Goal: Task Accomplishment & Management: Manage account settings

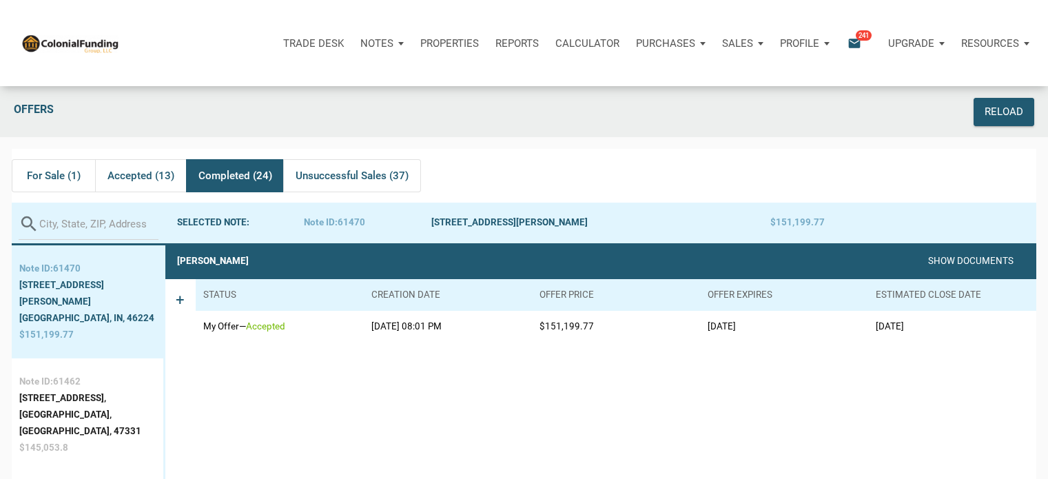
scroll to position [61, 0]
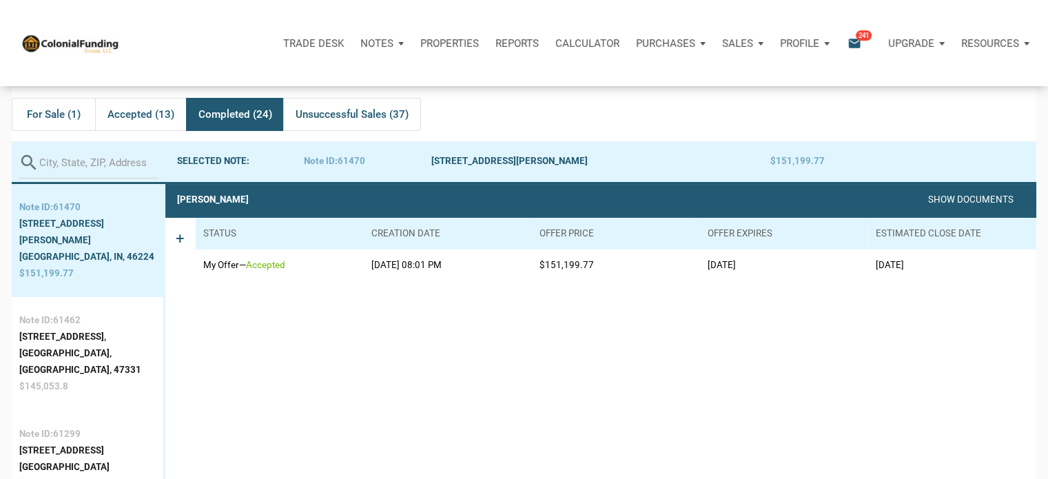
click at [813, 41] on p "Profile" at bounding box center [799, 43] width 39 height 12
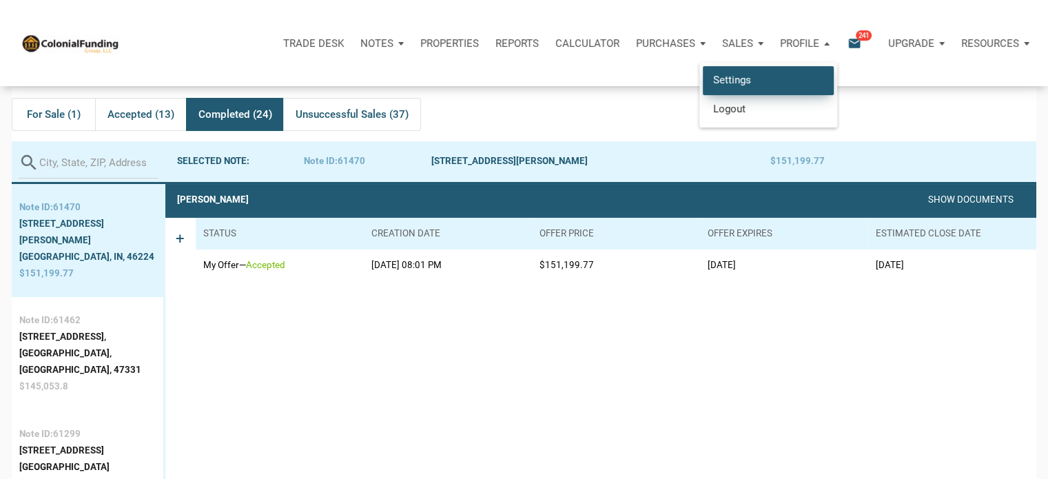
click at [715, 72] on link "Settings" at bounding box center [768, 80] width 131 height 28
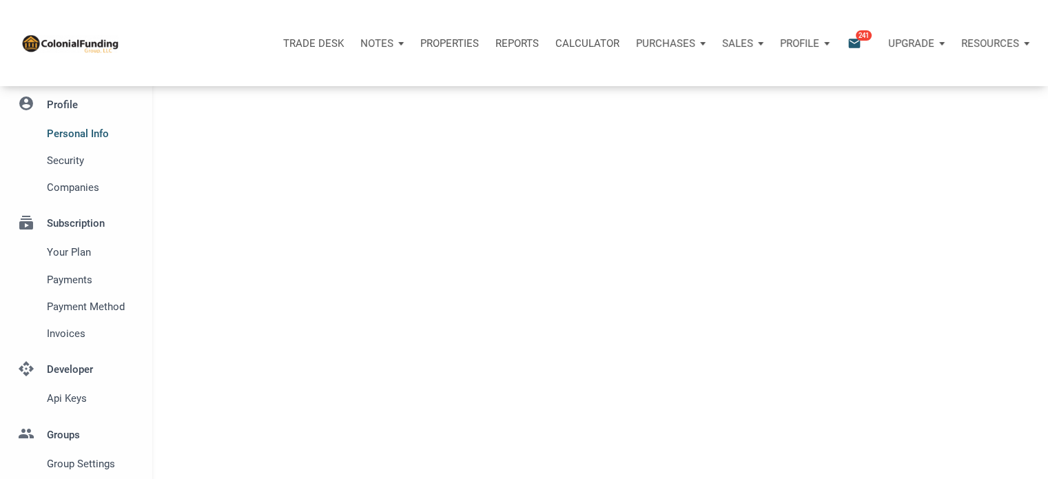
type input "SOUTHLAKE"
select select
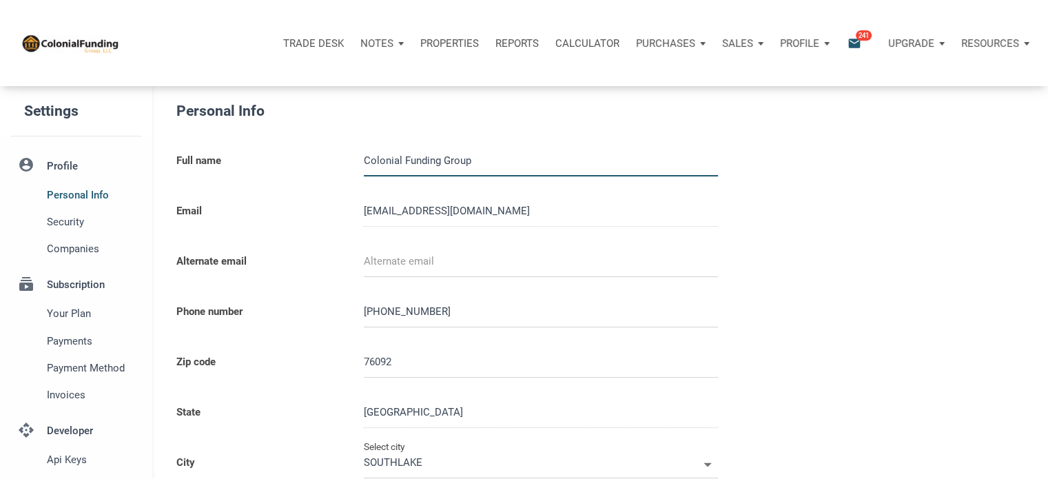
type input "0000000"
select select
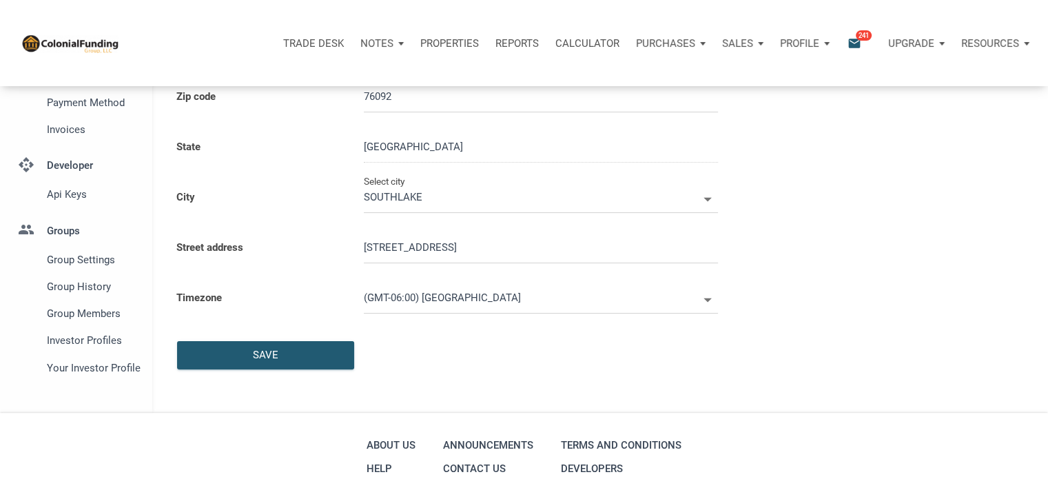
scroll to position [391, 0]
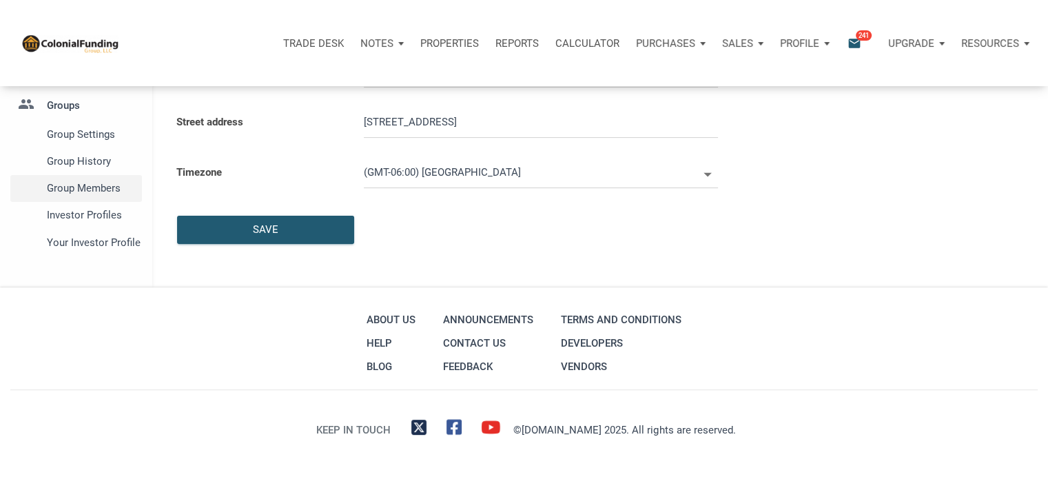
click at [76, 187] on span "Group Members" at bounding box center [92, 188] width 90 height 17
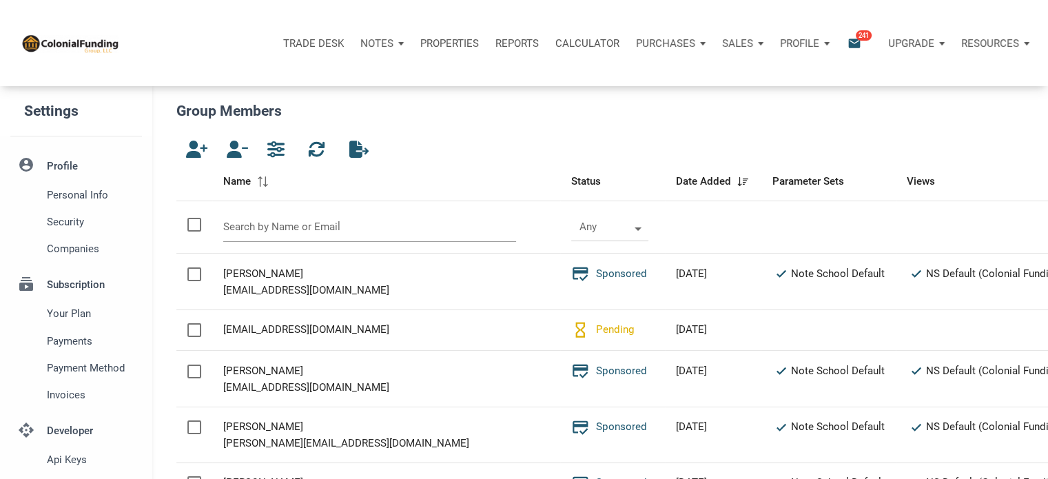
click at [274, 226] on input "text" at bounding box center [370, 227] width 294 height 30
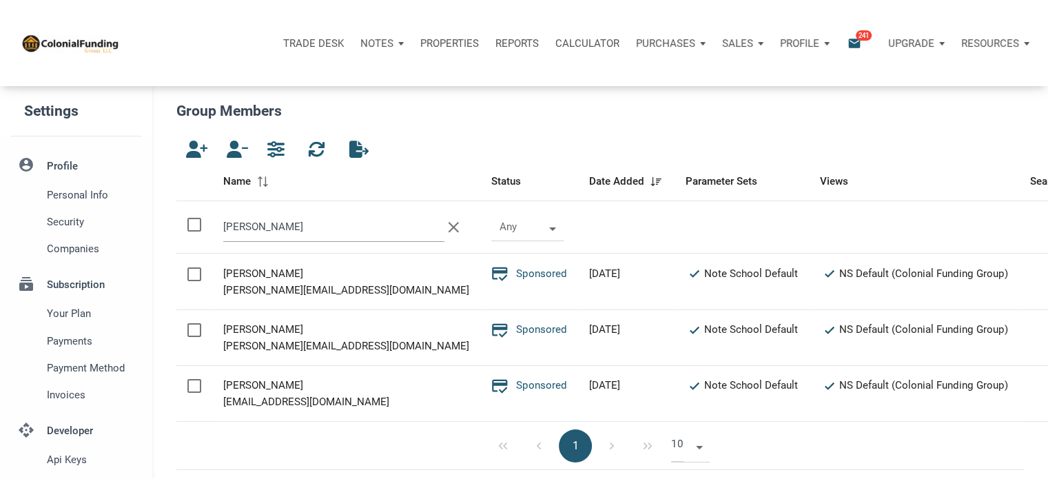
type input "[PERSON_NAME]"
click at [378, 41] on p "Notes" at bounding box center [376, 43] width 33 height 12
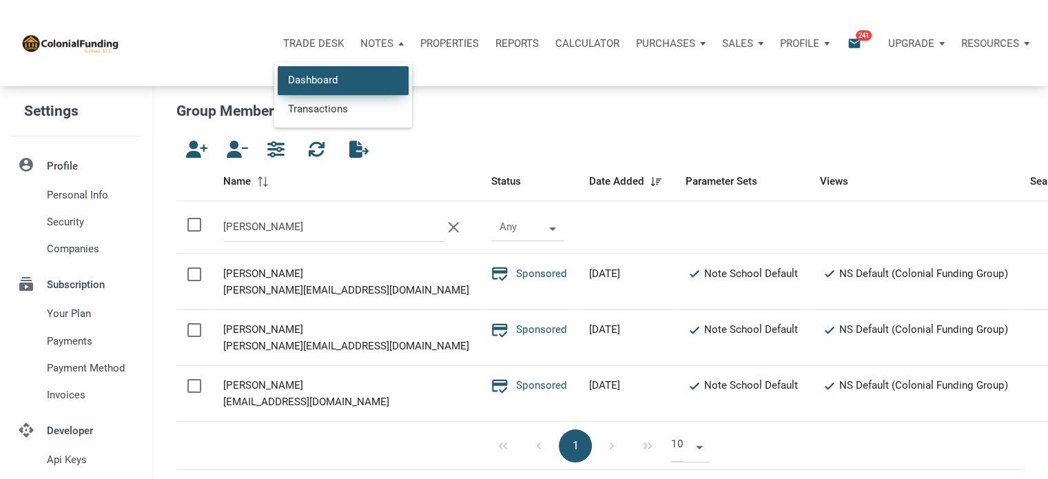
click at [313, 83] on link "Dashboard" at bounding box center [343, 80] width 131 height 28
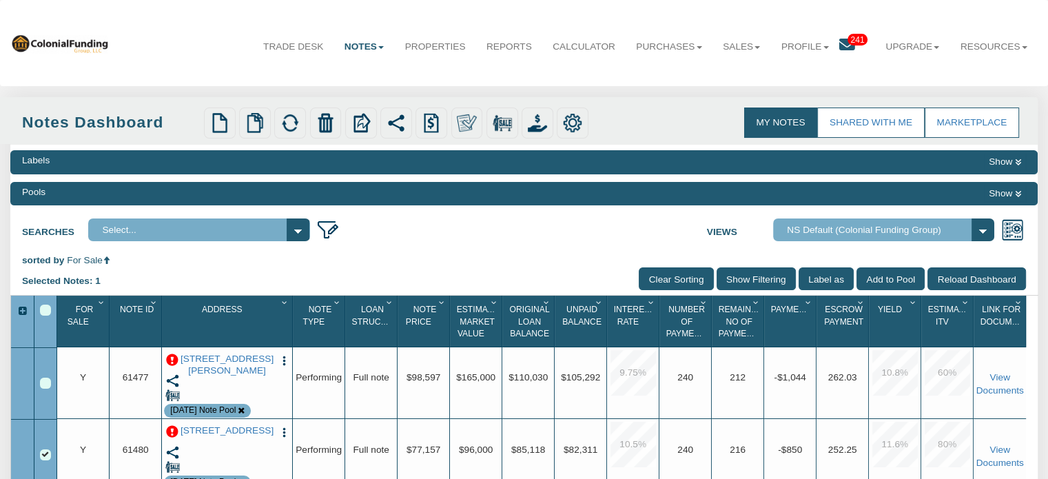
click at [174, 363] on p at bounding box center [172, 360] width 12 height 12
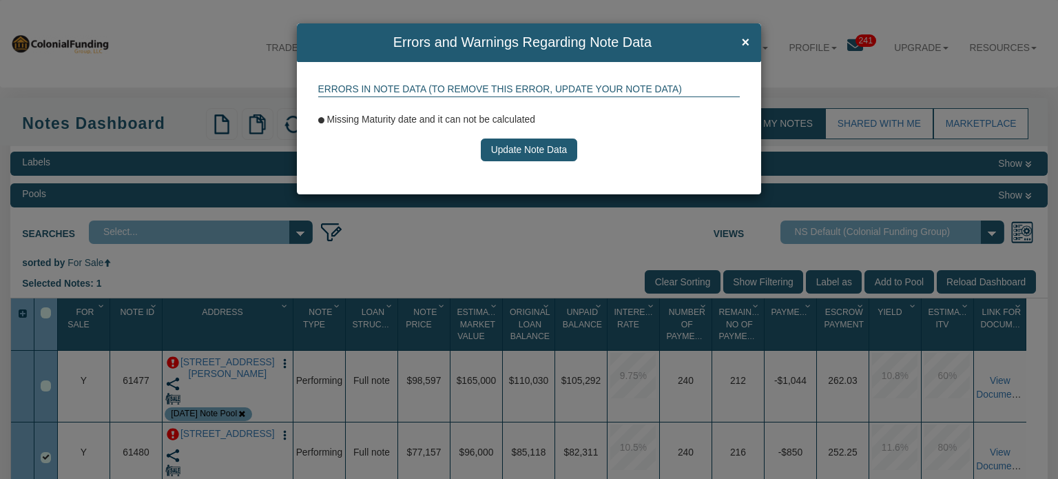
click at [529, 143] on button "Update Note Data" at bounding box center [529, 150] width 96 height 23
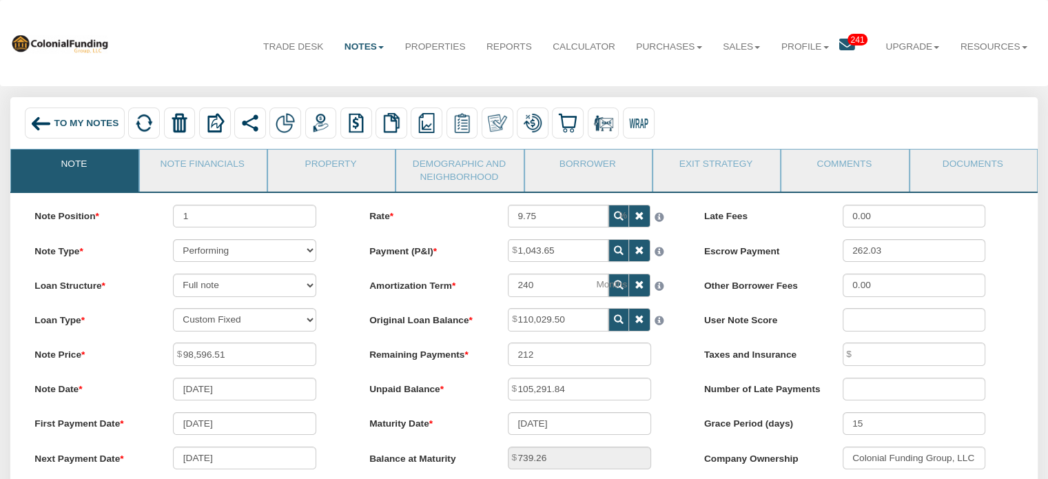
click at [52, 125] on div "To My Notes" at bounding box center [75, 124] width 100 height 32
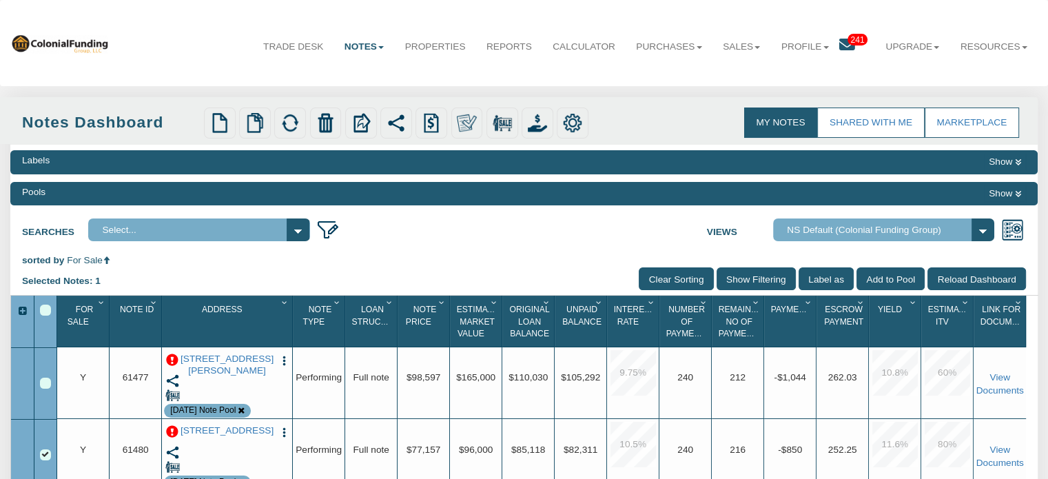
click at [284, 364] on img "button" at bounding box center [284, 361] width 12 height 12
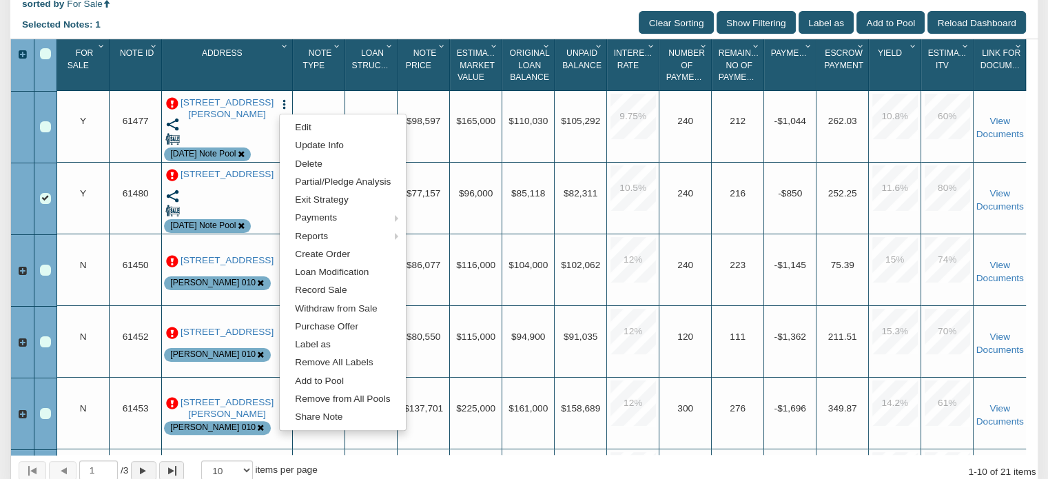
scroll to position [258, 0]
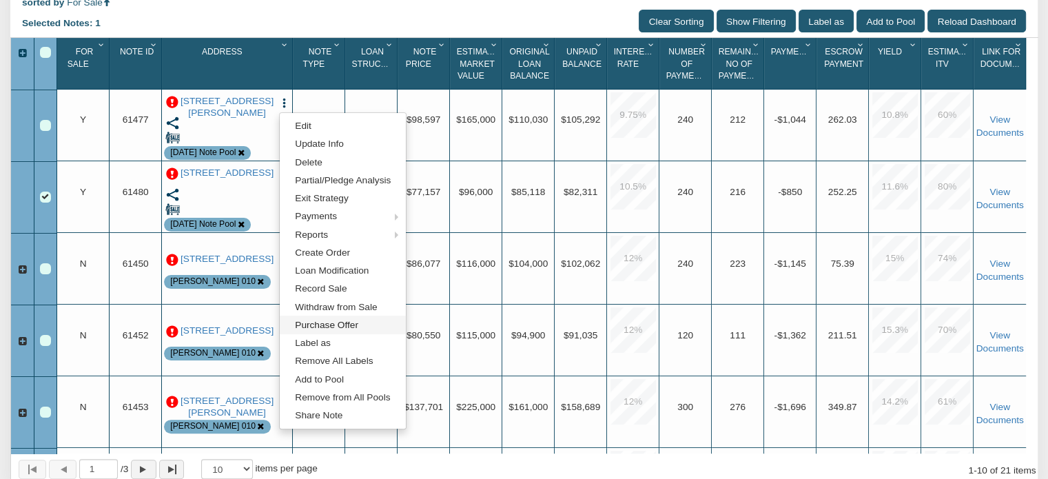
click at [325, 330] on link "Purchase Offer" at bounding box center [343, 325] width 126 height 18
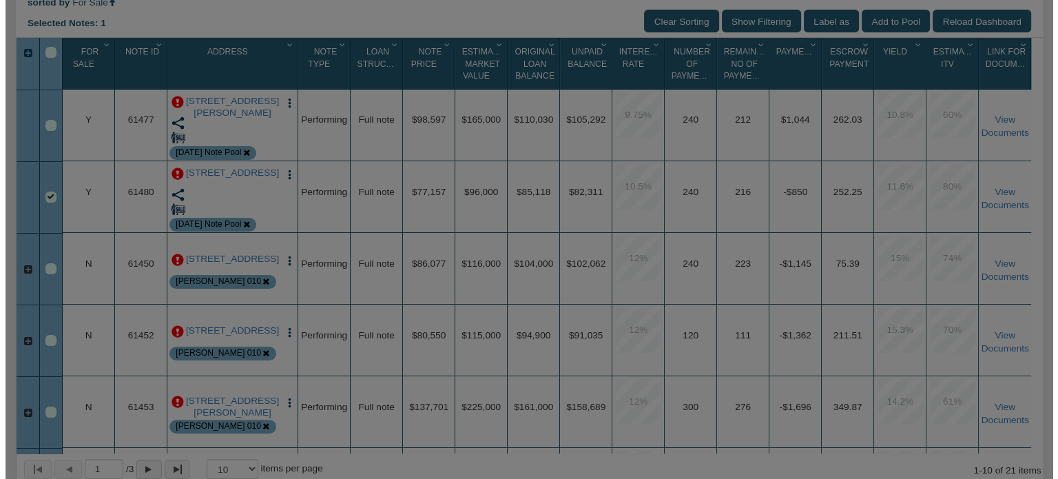
scroll to position [258, 0]
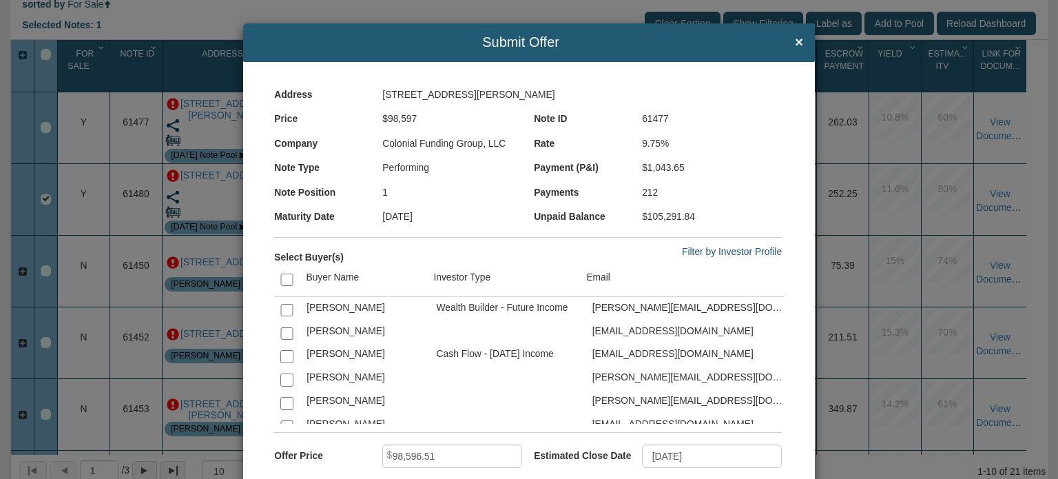
click at [695, 254] on link "Filter by Investor Profile" at bounding box center [732, 251] width 100 height 11
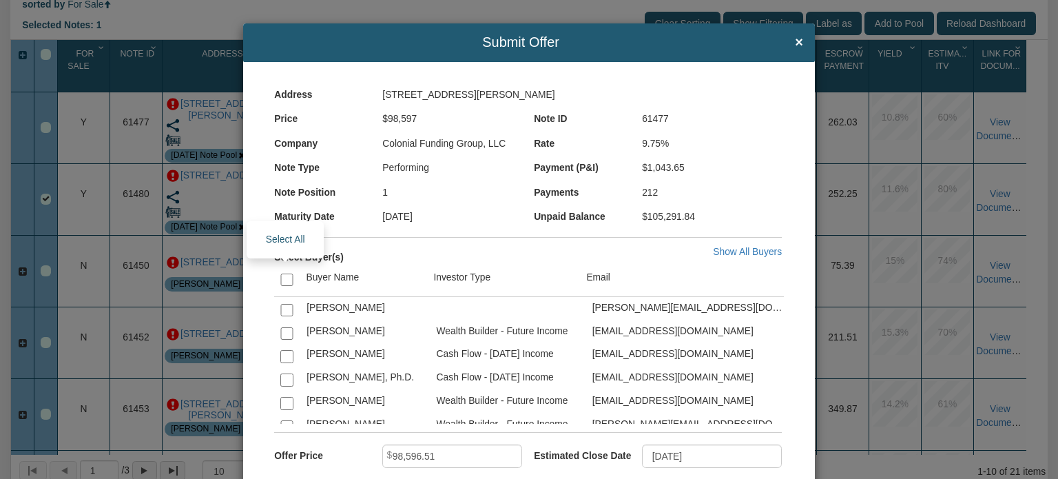
click at [284, 277] on input "checkbox" at bounding box center [286, 280] width 12 height 12
checkbox input "true"
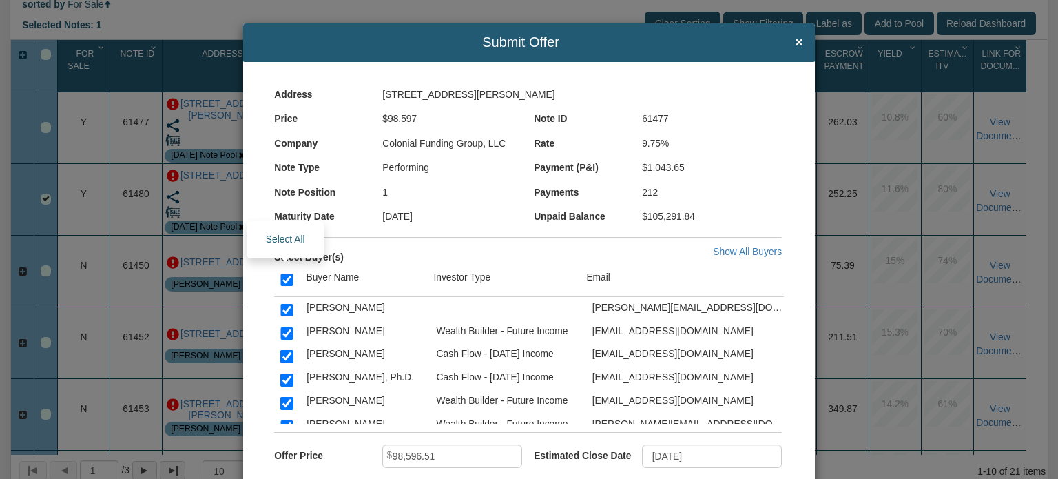
checkbox input "true"
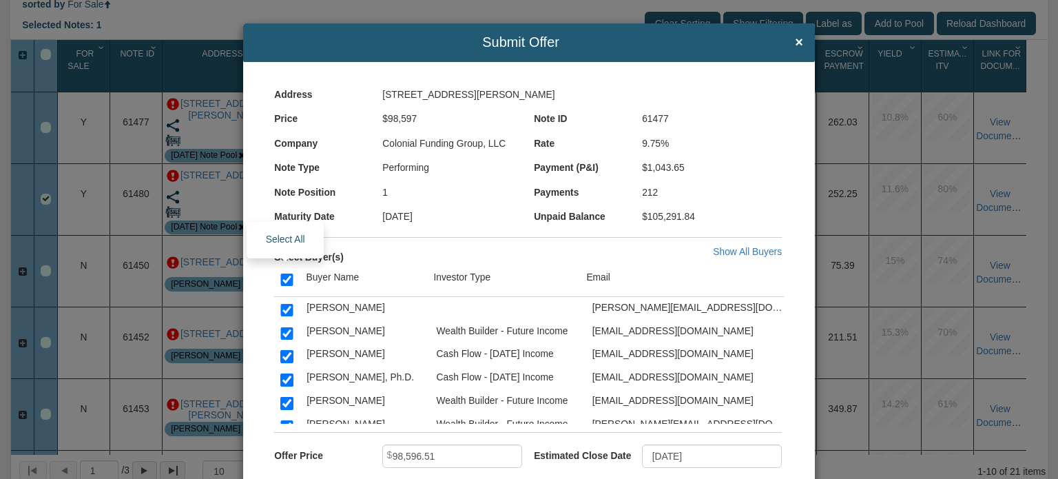
checkbox input "true"
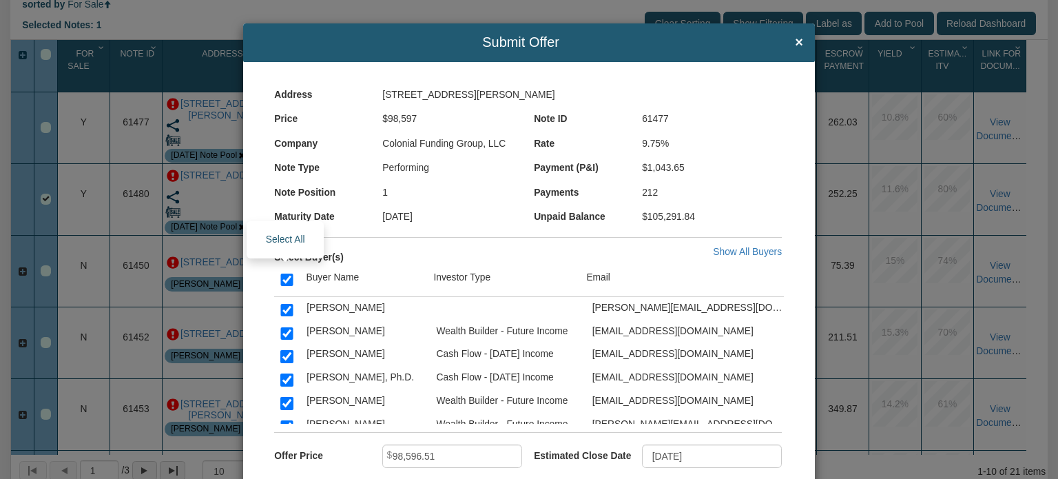
checkbox input "true"
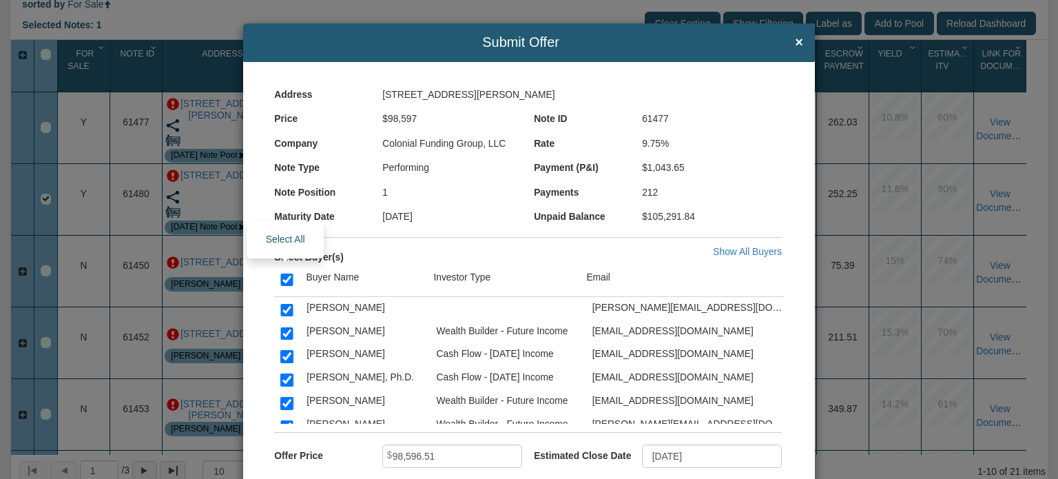
checkbox input "true"
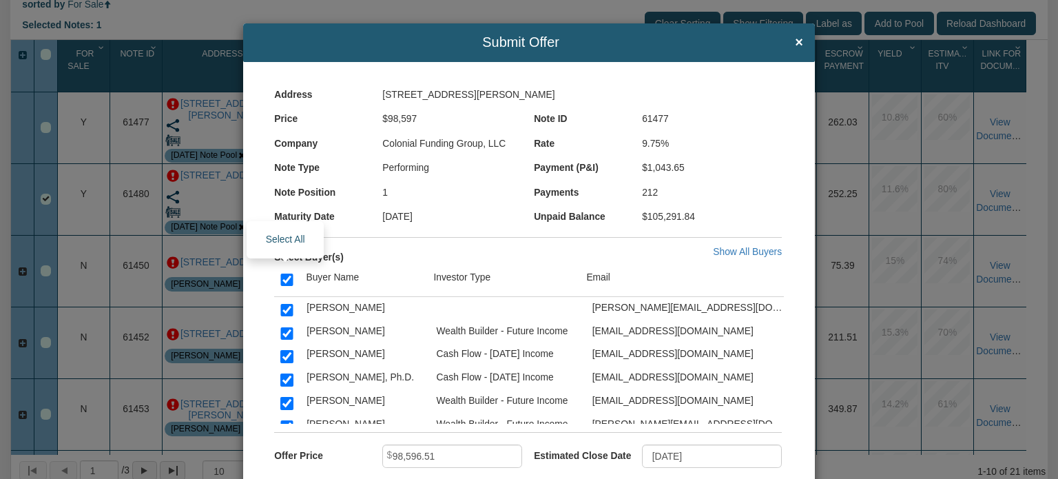
checkbox input "true"
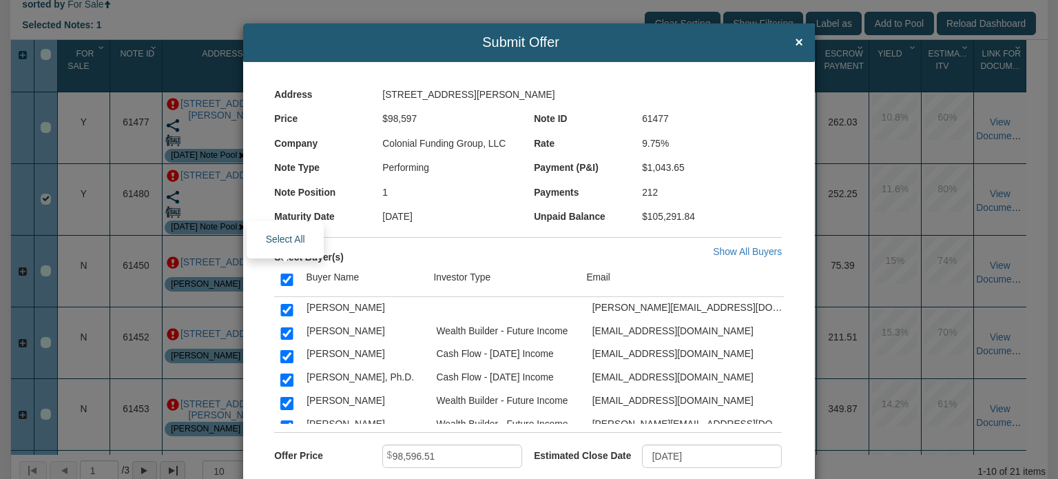
checkbox input "true"
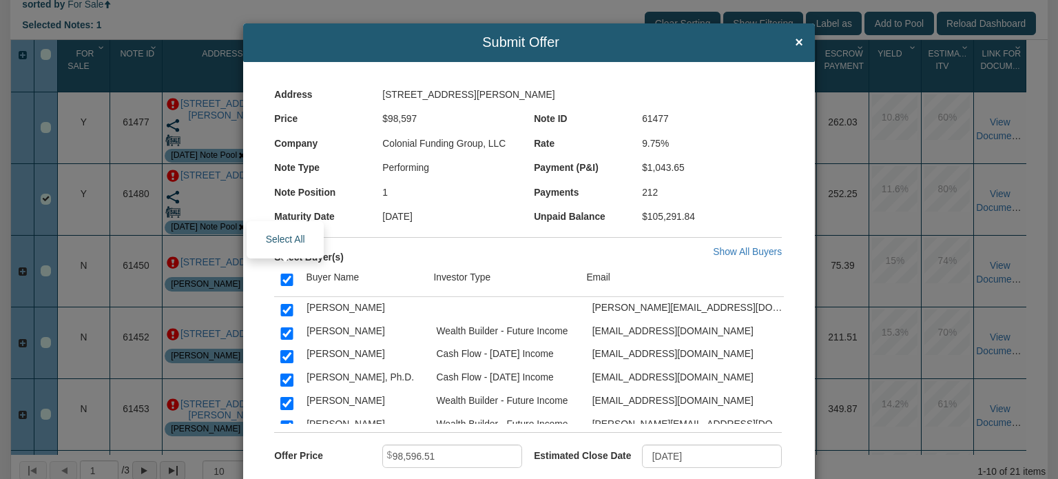
checkbox input "true"
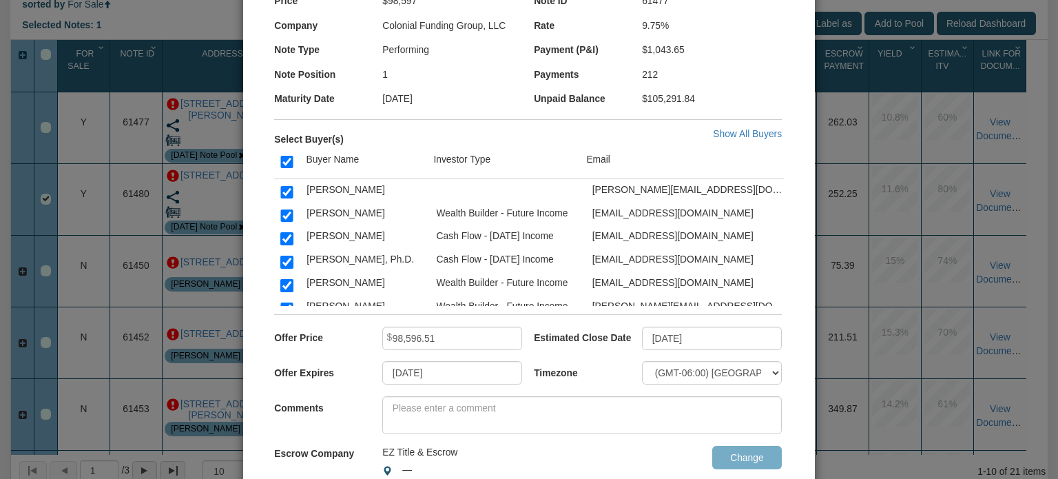
scroll to position [119, 0]
click at [471, 406] on textarea at bounding box center [582, 415] width 400 height 38
paste textarea "Eddie featured this asset on last Monday’s Deal Lab. The BPO has been corrected…"
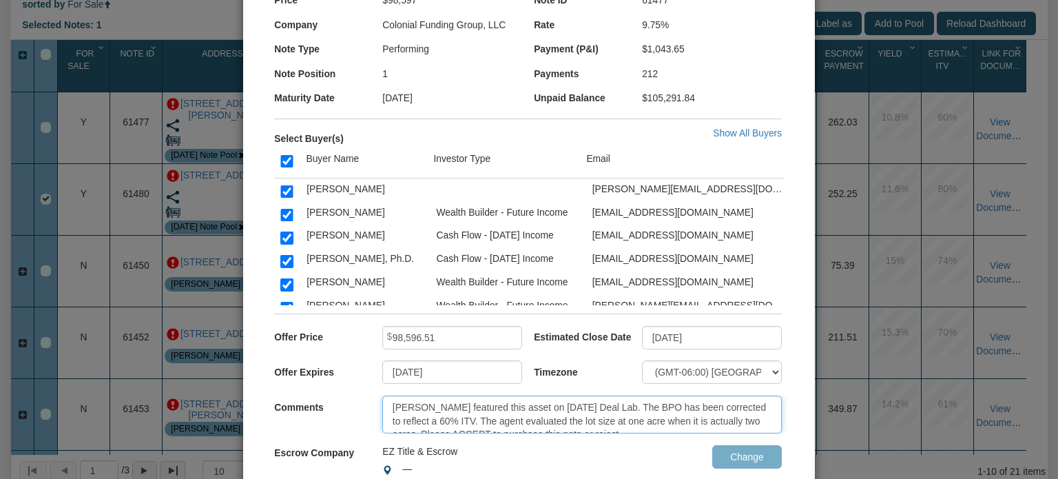
scroll to position [8, 0]
click at [466, 413] on textarea "Eddie featured this asset on last Monday’s Deal Lab. The BPO has been corrected…" at bounding box center [582, 415] width 400 height 38
click at [417, 427] on textarea "Eddie featured this asset on last Monday’s Deal Lab. The BPO has been corrected…" at bounding box center [582, 415] width 400 height 38
type textarea "Eddie featured this asset on last Monday’s Deal Lab. The BPO has been corrected…"
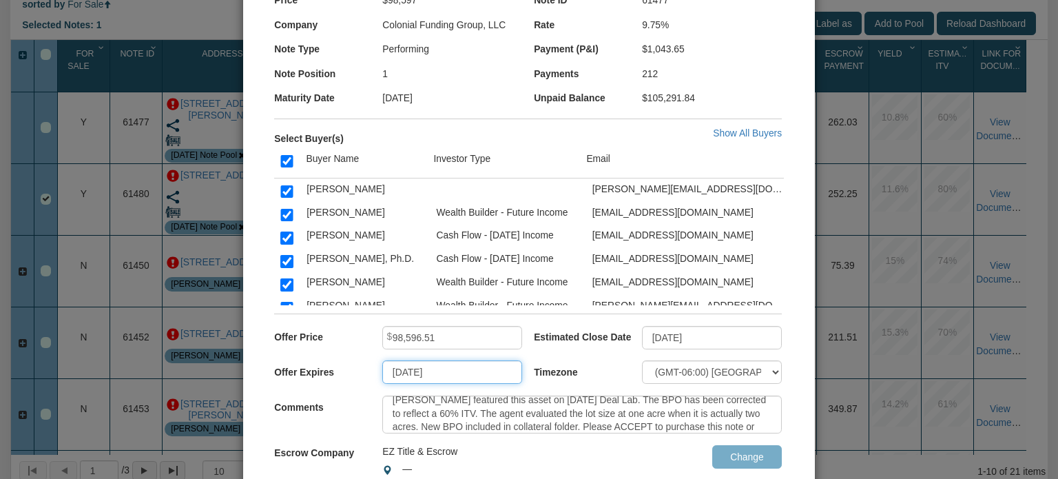
click at [444, 376] on input "08/14/2025" at bounding box center [452, 371] width 140 height 23
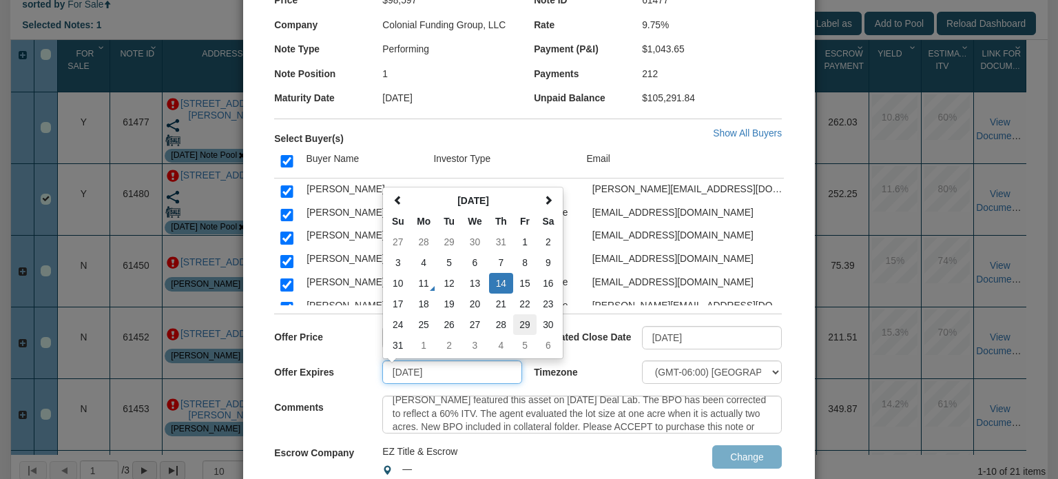
click at [525, 325] on td "29" at bounding box center [524, 324] width 23 height 21
type input "08/29/2025"
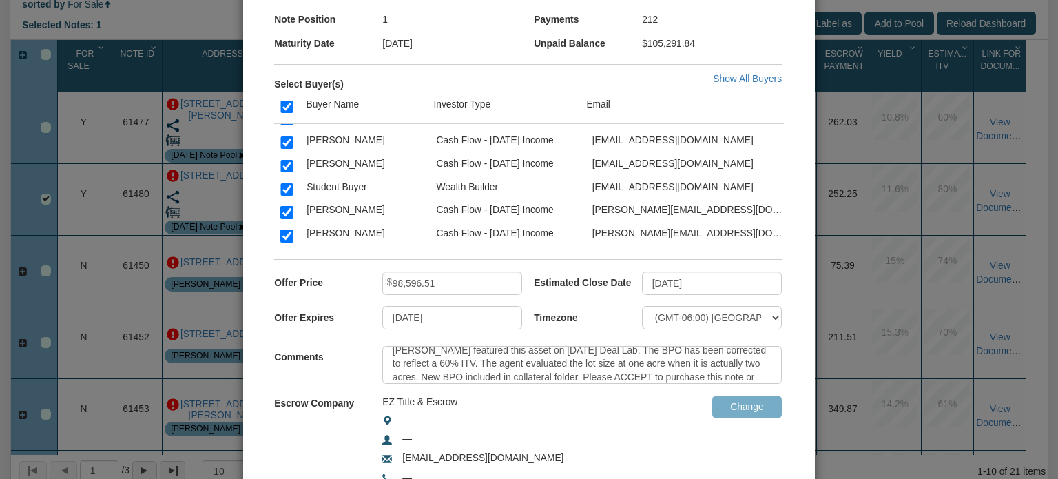
scroll to position [726, 0]
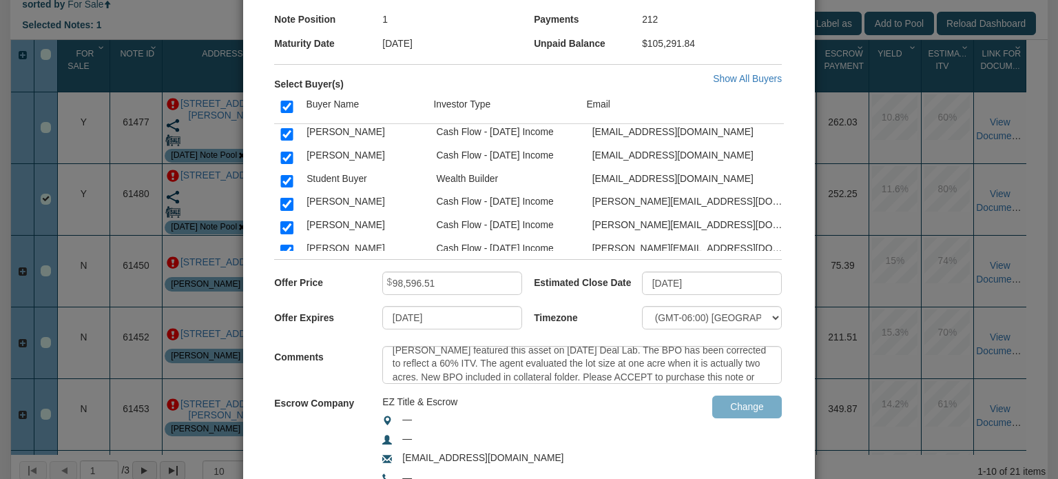
click at [283, 245] on input "checkbox" at bounding box center [286, 251] width 12 height 12
checkbox input "false"
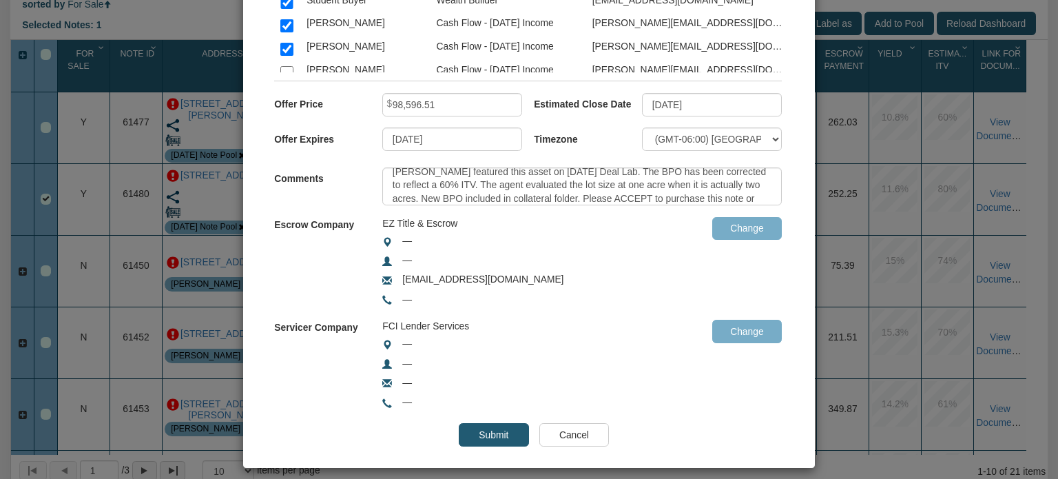
scroll to position [359, 0]
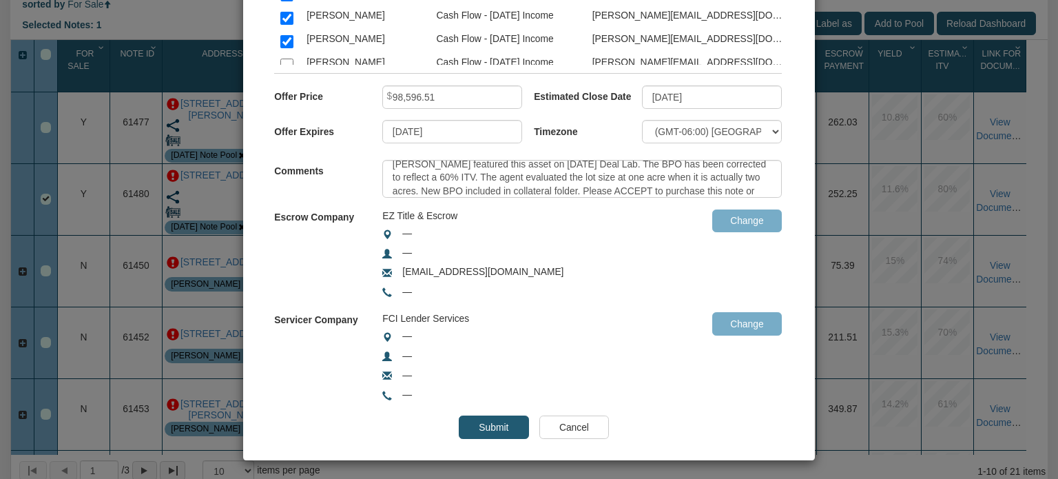
click at [487, 424] on input "Submit" at bounding box center [494, 427] width 70 height 23
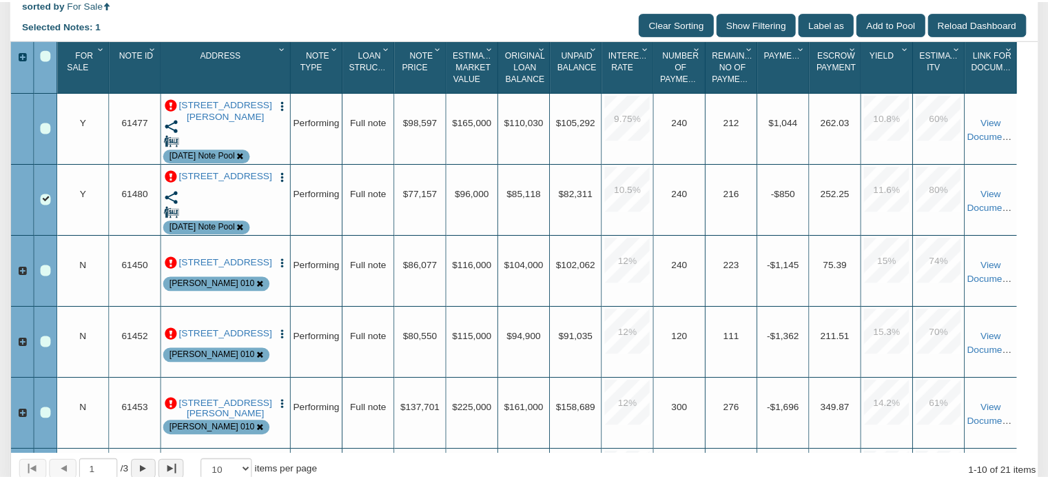
scroll to position [258, 0]
